Goal: Information Seeking & Learning: Learn about a topic

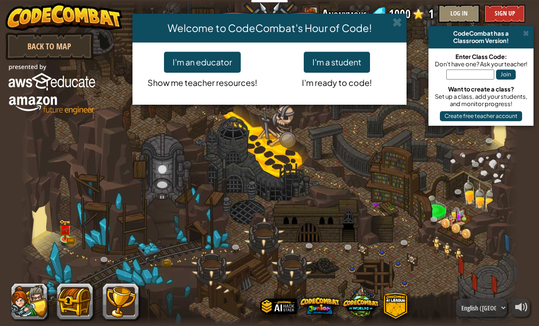
click at [348, 61] on button "I'm a student" at bounding box center [337, 62] width 66 height 21
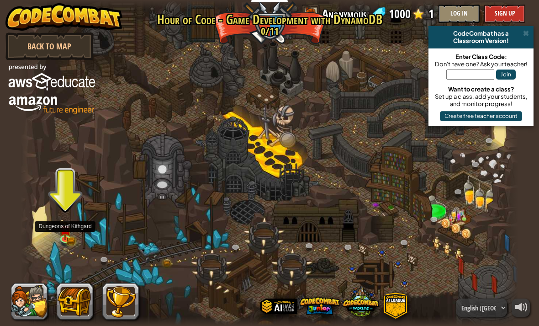
click at [65, 237] on img at bounding box center [65, 229] width 12 height 20
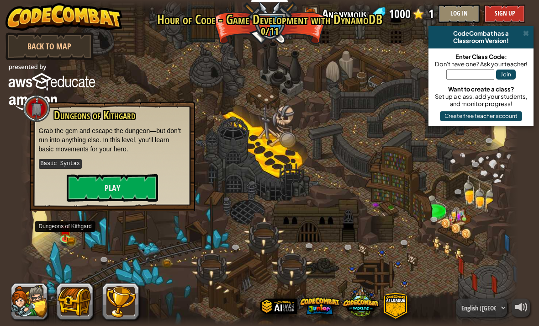
click at [90, 194] on button "Play" at bounding box center [112, 187] width 91 height 27
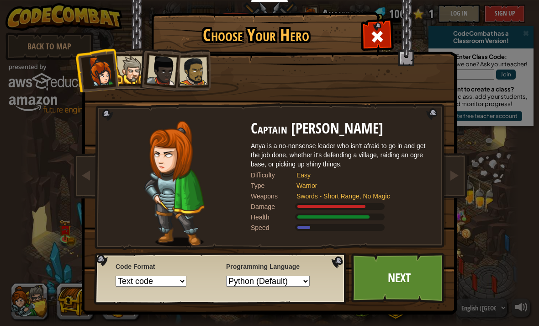
click at [127, 66] on div at bounding box center [131, 70] width 28 height 28
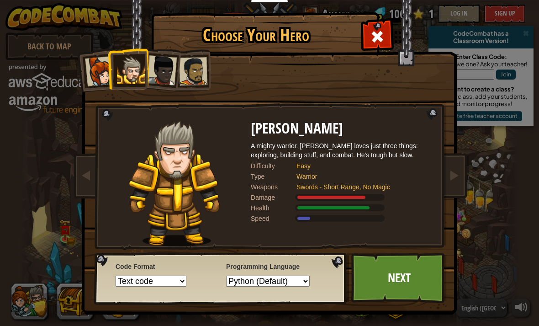
click at [162, 62] on div at bounding box center [162, 70] width 30 height 30
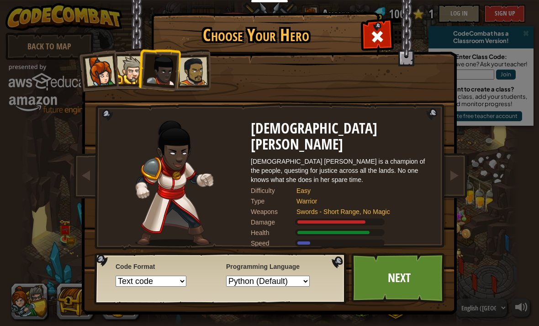
click at [190, 68] on div at bounding box center [193, 71] width 28 height 28
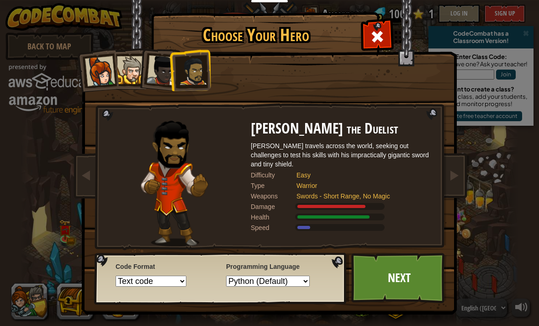
click at [129, 71] on div at bounding box center [131, 70] width 28 height 28
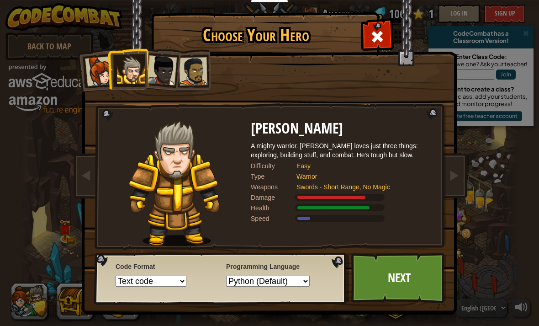
click at [94, 73] on div at bounding box center [100, 71] width 30 height 30
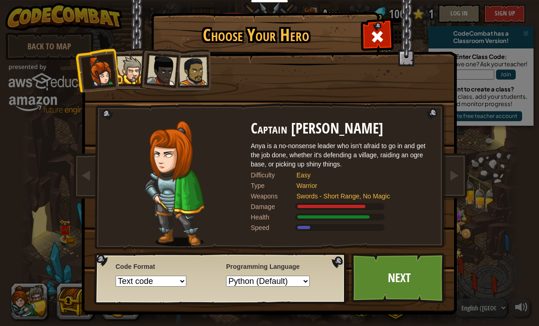
click at [130, 75] on div at bounding box center [131, 70] width 28 height 28
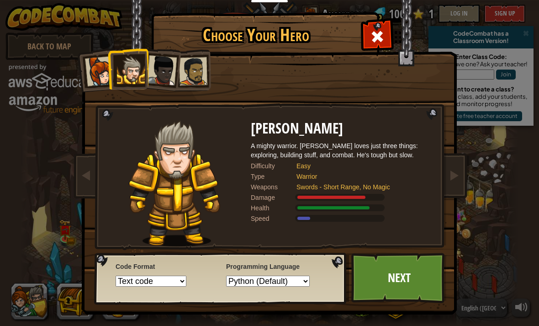
click at [193, 66] on div at bounding box center [193, 71] width 28 height 28
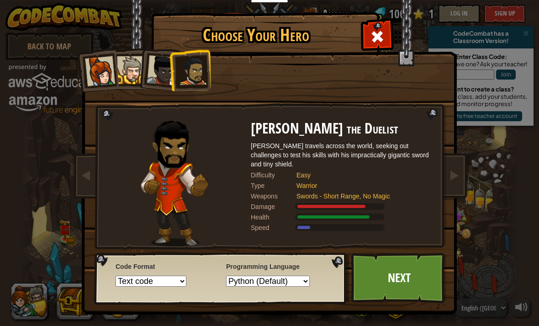
click at [137, 64] on div at bounding box center [131, 70] width 28 height 28
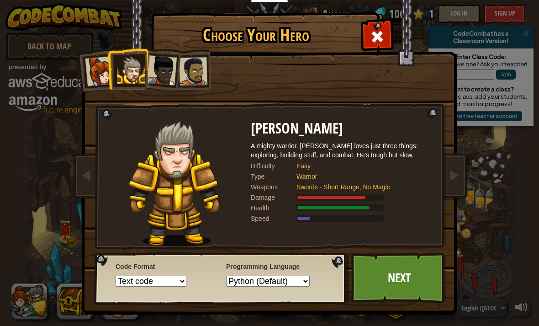
click at [170, 70] on div at bounding box center [162, 70] width 30 height 30
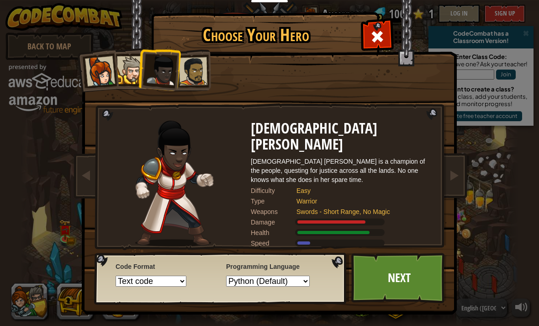
click at [143, 75] on li at bounding box center [159, 68] width 45 height 45
click at [129, 76] on div at bounding box center [131, 70] width 28 height 28
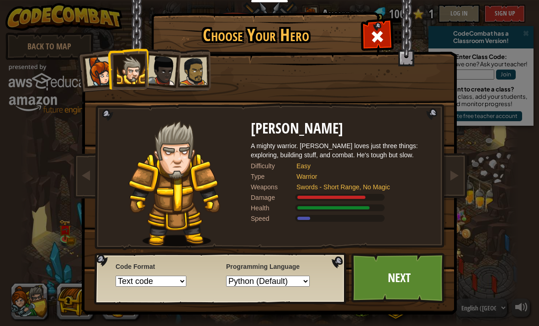
click at [428, 281] on link "Next" at bounding box center [398, 278] width 95 height 50
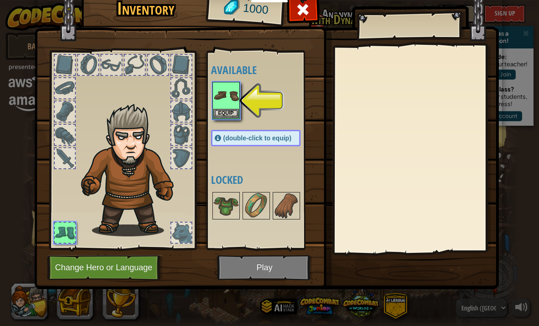
click at [224, 102] on img at bounding box center [226, 96] width 26 height 26
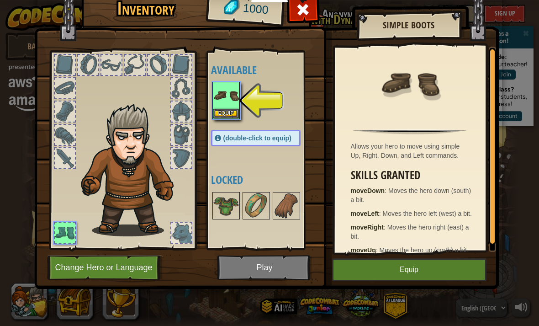
click at [431, 266] on button "Equip" at bounding box center [409, 269] width 154 height 23
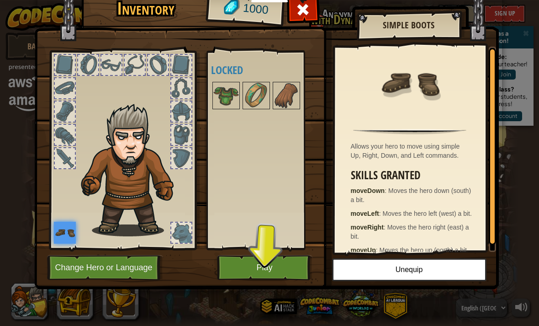
click at [289, 258] on button "Play" at bounding box center [264, 267] width 95 height 25
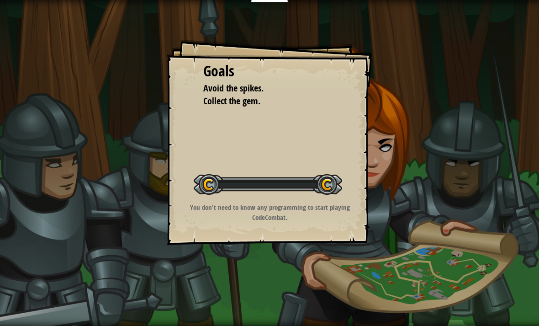
click at [292, 267] on div "Goals Avoid the spikes. Collect the gem. Start Level Error loading from server.…" at bounding box center [269, 163] width 539 height 326
click at [43, 183] on div "Goals Avoid the spikes. Collect the gem. Start Level Error loading from server.…" at bounding box center [269, 163] width 539 height 326
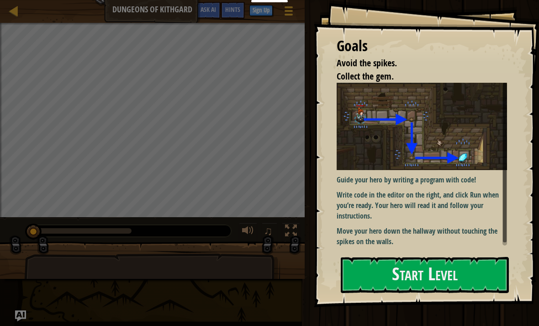
click at [445, 302] on div at bounding box center [425, 312] width 168 height 21
click at [466, 185] on p "Guide your hero by writing a program with code!" at bounding box center [422, 180] width 170 height 11
click at [481, 281] on button "Start Level" at bounding box center [425, 275] width 168 height 36
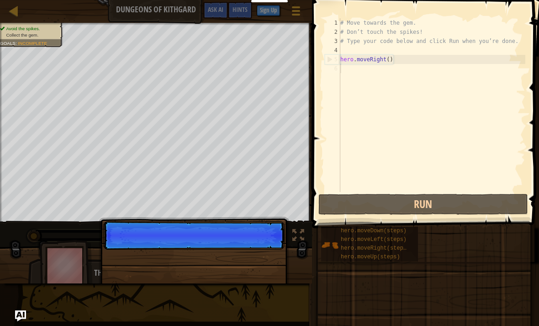
click at [491, 196] on button "Run" at bounding box center [423, 204] width 210 height 21
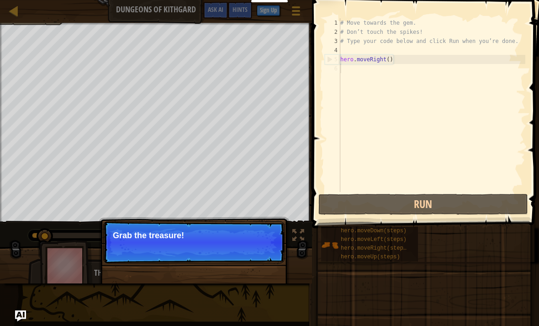
click at [485, 204] on button "Run" at bounding box center [423, 204] width 210 height 21
click at [488, 205] on button "Run" at bounding box center [423, 204] width 210 height 21
click at [487, 204] on button "Run" at bounding box center [423, 204] width 210 height 21
click at [486, 205] on button "Run" at bounding box center [423, 204] width 210 height 21
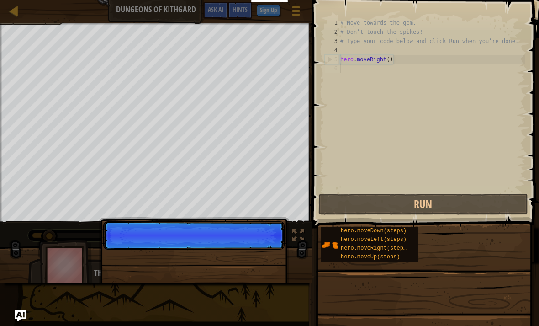
scroll to position [5, 0]
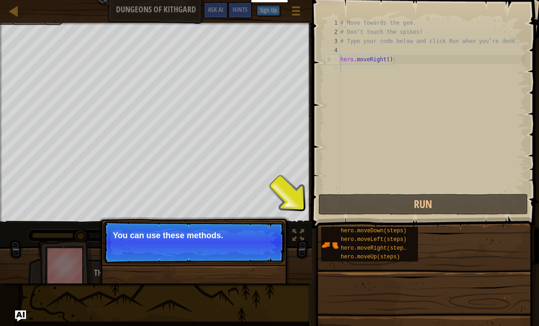
click at [111, 249] on p "Skip (esc) Continue You can use these methods." at bounding box center [193, 242] width 181 height 42
click at [331, 253] on img at bounding box center [329, 244] width 17 height 17
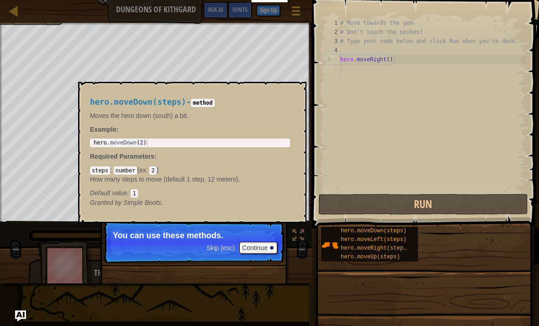
click at [232, 269] on div "Skip (esc) Continue You can use these methods." at bounding box center [194, 288] width 191 height 135
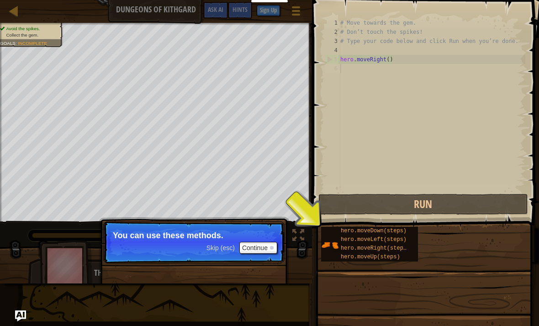
click at [245, 239] on p "You can use these methods." at bounding box center [194, 235] width 162 height 9
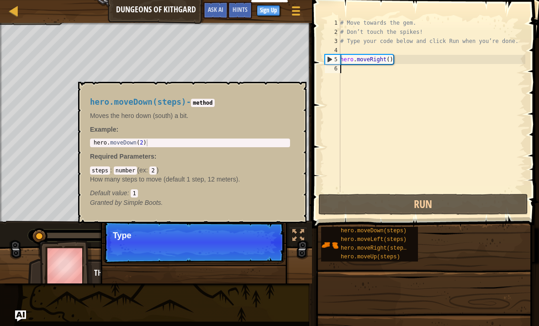
click at [328, 237] on img at bounding box center [329, 244] width 17 height 17
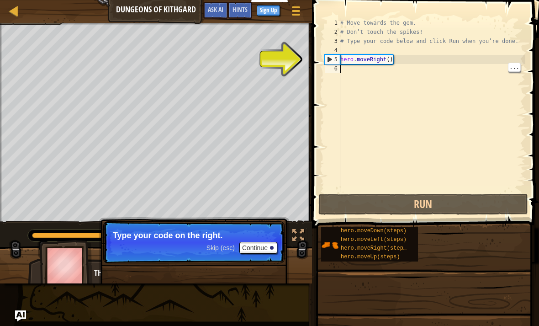
click at [393, 64] on div "# Move towards the gem. # Don’t touch the spikes! # Type your code below and cl…" at bounding box center [432, 114] width 187 height 192
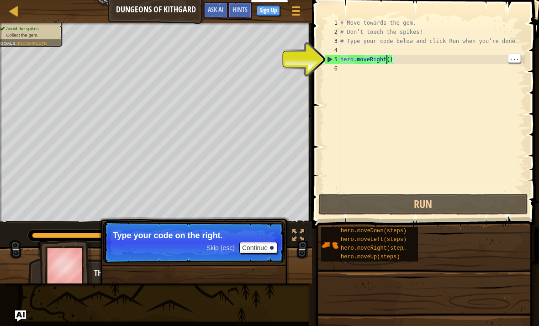
click at [386, 58] on div "# Move towards the gem. # Don’t touch the spikes! # Type your code below and cl…" at bounding box center [432, 114] width 187 height 192
click at [376, 60] on div "# Move towards the gem. # Don’t touch the spikes! # Type your code below and cl…" at bounding box center [432, 114] width 187 height 192
type textarea "hero.moveRght()"
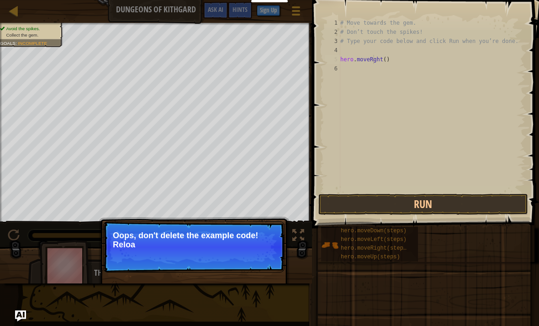
click at [247, 266] on p "↻ Reload Oops, don't delete the example code! Reloa" at bounding box center [193, 246] width 181 height 51
click at [262, 254] on button "↻ Reload" at bounding box center [257, 256] width 41 height 14
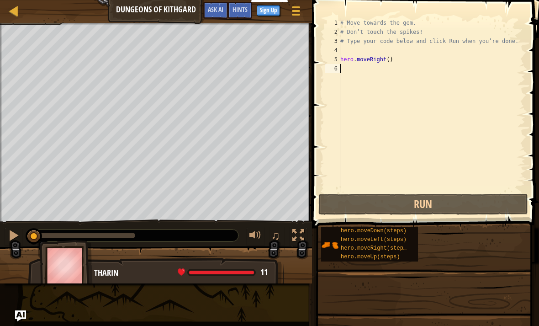
click at [466, 212] on button "Run" at bounding box center [423, 204] width 210 height 21
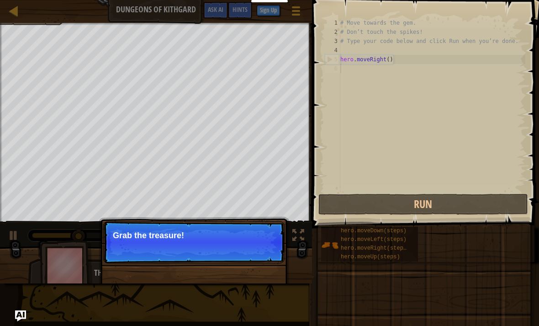
click at [264, 236] on p "Grab the treasure!" at bounding box center [194, 235] width 162 height 9
click at [477, 201] on button "Run" at bounding box center [423, 204] width 210 height 21
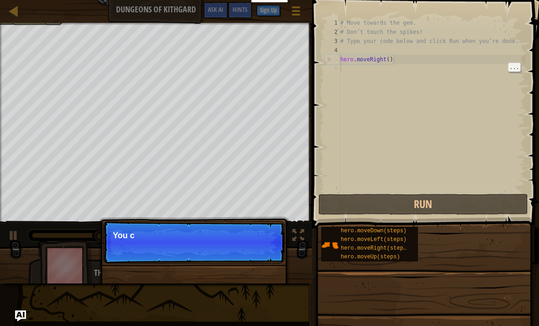
click at [508, 70] on div "..." at bounding box center [514, 67] width 13 height 9
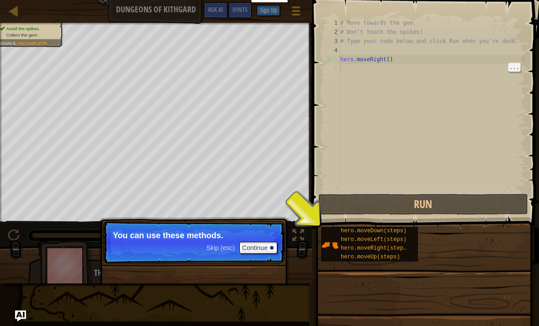
click at [505, 96] on div "# Move towards the gem. # Don’t touch the spikes! # Type your code below and cl…" at bounding box center [432, 114] width 187 height 192
click at [395, 252] on div "hero.moveRight(steps)" at bounding box center [376, 248] width 74 height 9
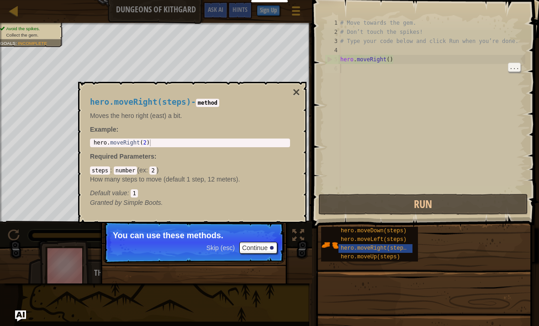
click at [406, 241] on span "hero.moveLeft(steps)" at bounding box center [374, 239] width 66 height 6
